Goal: Check status: Check status

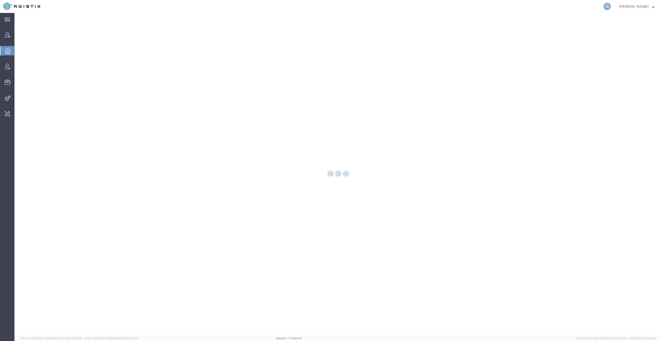
click at [611, 6] on icon at bounding box center [606, 6] width 7 height 7
click at [570, 6] on input "search" at bounding box center [524, 6] width 157 height 12
paste input "54758827"
type input "54758827"
click at [610, 6] on icon at bounding box center [606, 6] width 7 height 7
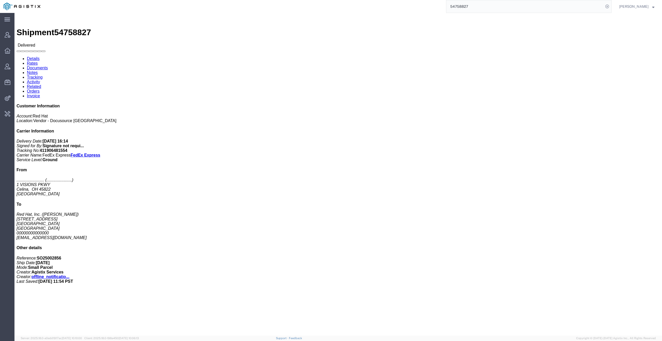
click link "Activity"
